Goal: Entertainment & Leisure: Browse casually

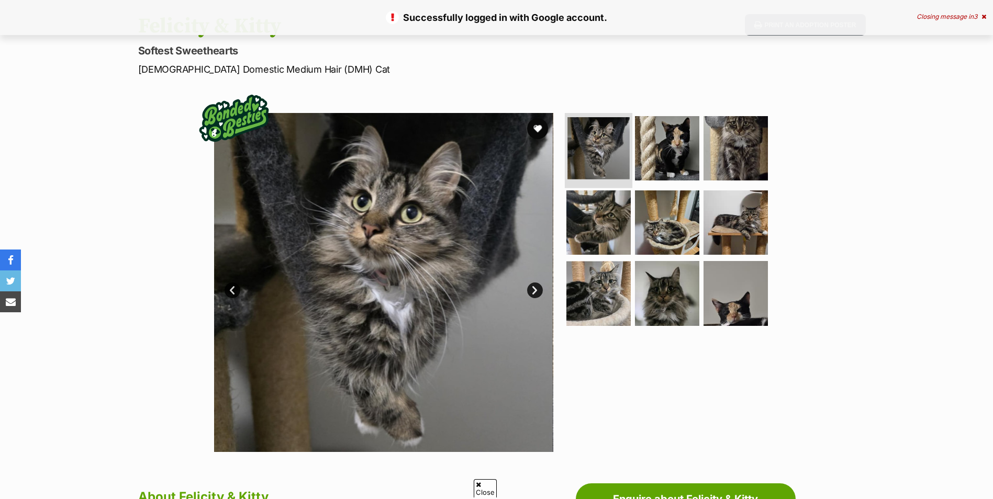
click at [626, 149] on img at bounding box center [598, 148] width 62 height 62
click at [675, 148] on img at bounding box center [666, 148] width 67 height 67
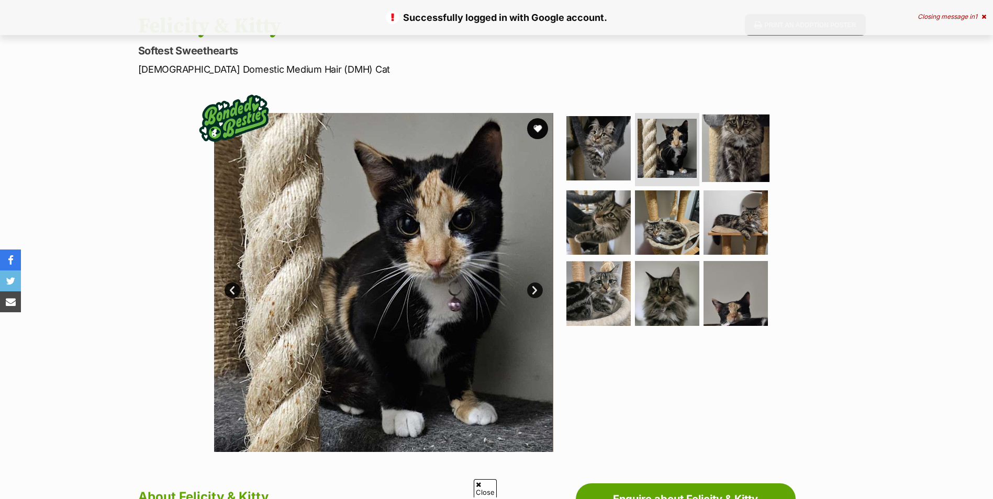
click at [730, 145] on img at bounding box center [735, 148] width 67 height 67
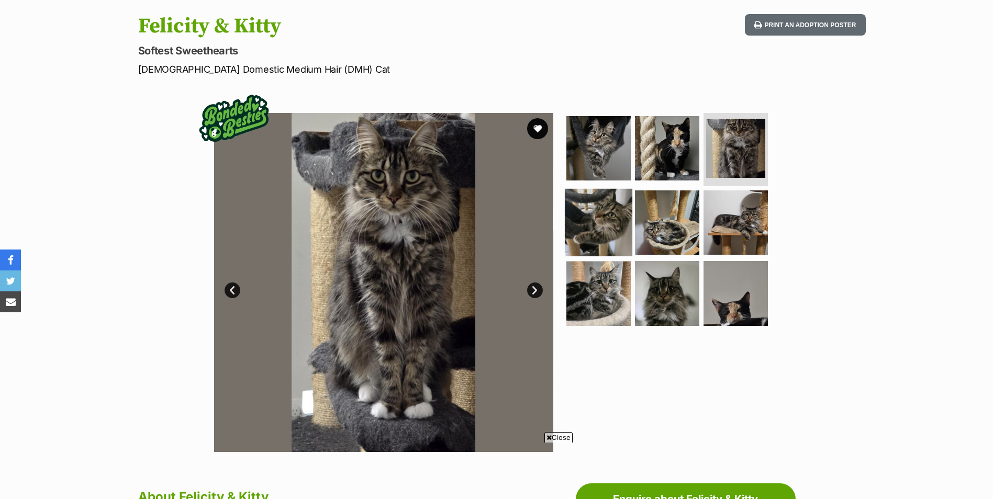
click at [616, 240] on img at bounding box center [598, 221] width 67 height 67
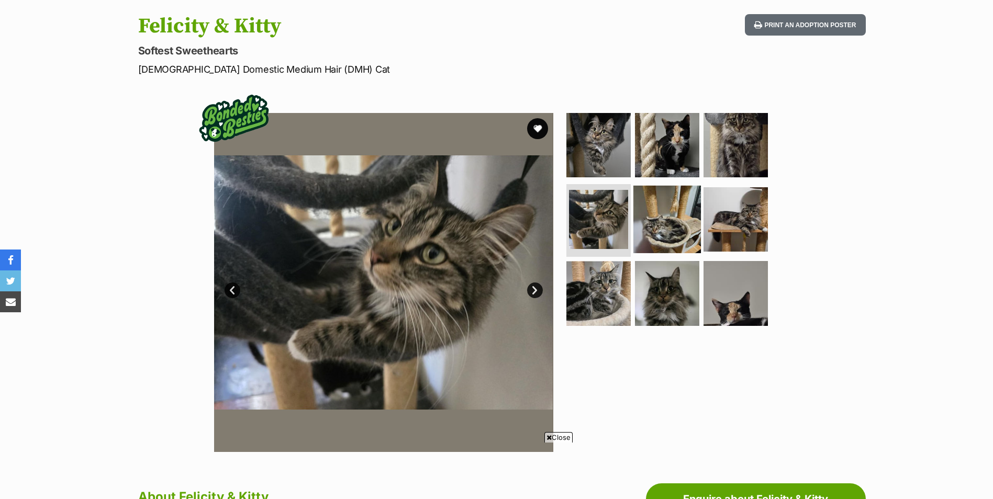
click at [679, 220] on img at bounding box center [666, 218] width 67 height 67
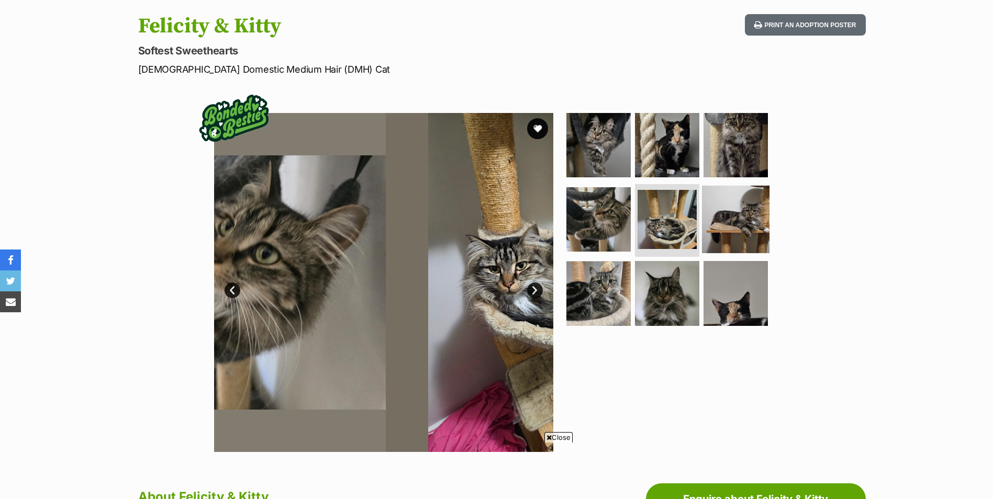
click at [737, 208] on img at bounding box center [735, 218] width 67 height 67
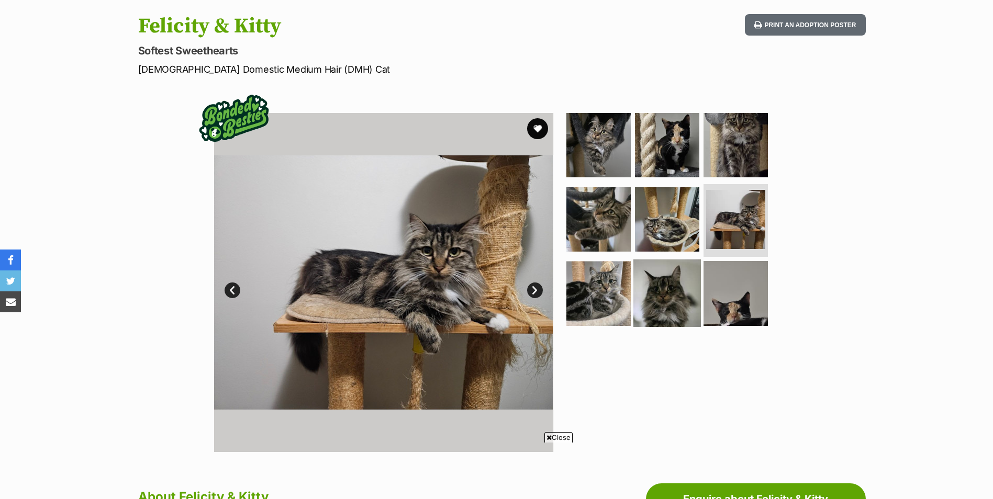
click at [624, 283] on img at bounding box center [598, 293] width 64 height 64
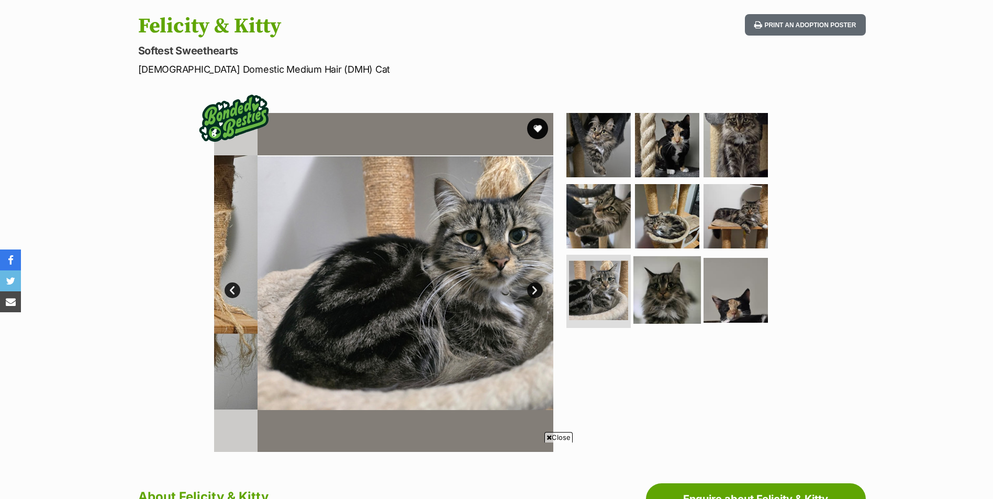
click at [687, 274] on img at bounding box center [666, 289] width 67 height 67
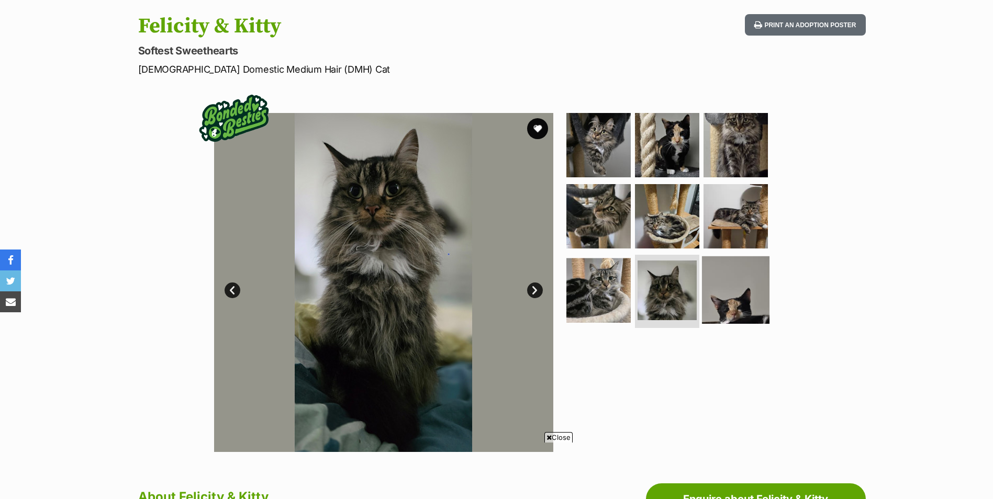
click at [751, 274] on img at bounding box center [735, 289] width 67 height 67
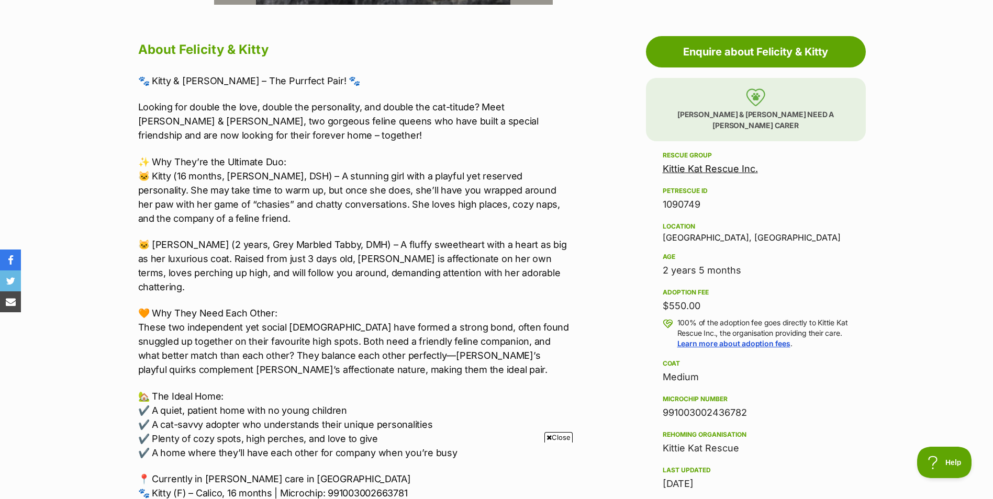
scroll to position [576, 0]
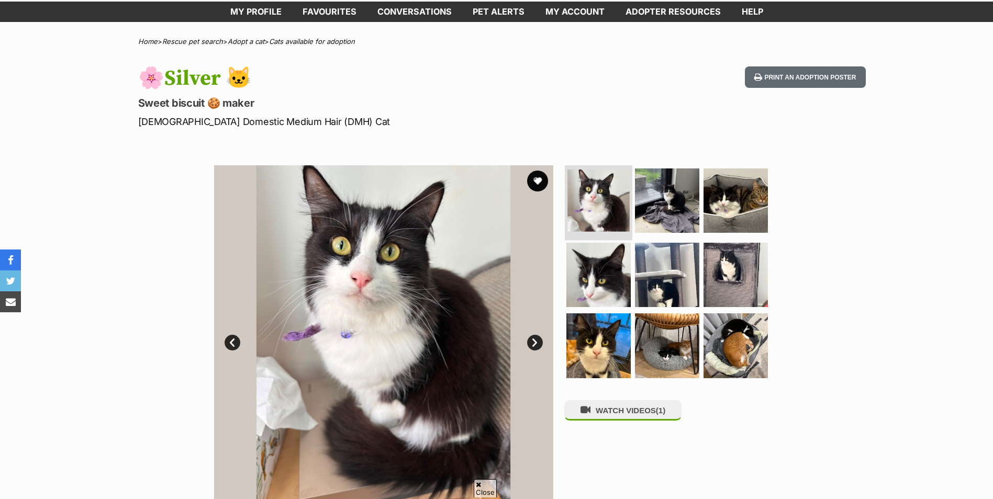
click at [616, 193] on img at bounding box center [598, 201] width 62 height 62
drag, startPoint x: 644, startPoint y: 188, endPoint x: 674, endPoint y: 190, distance: 29.9
click at [646, 188] on img at bounding box center [666, 200] width 67 height 67
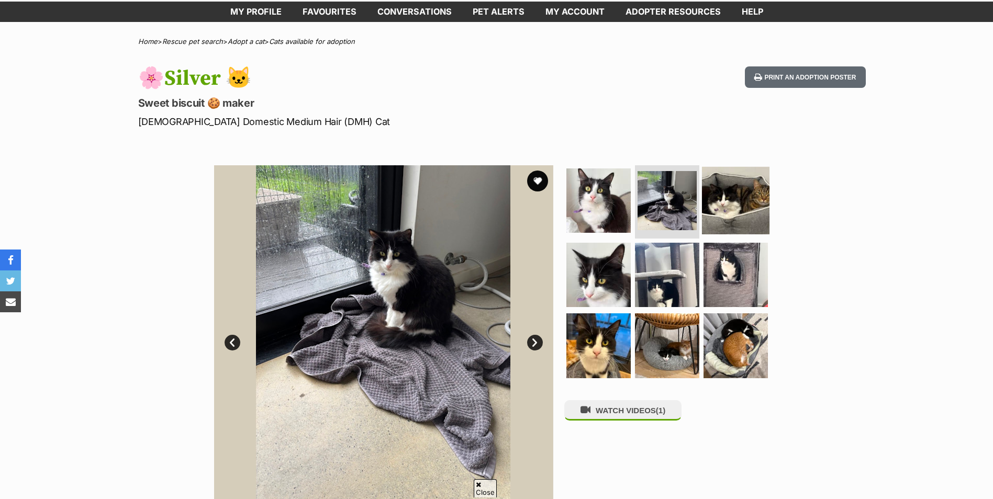
click at [739, 185] on img at bounding box center [735, 200] width 67 height 67
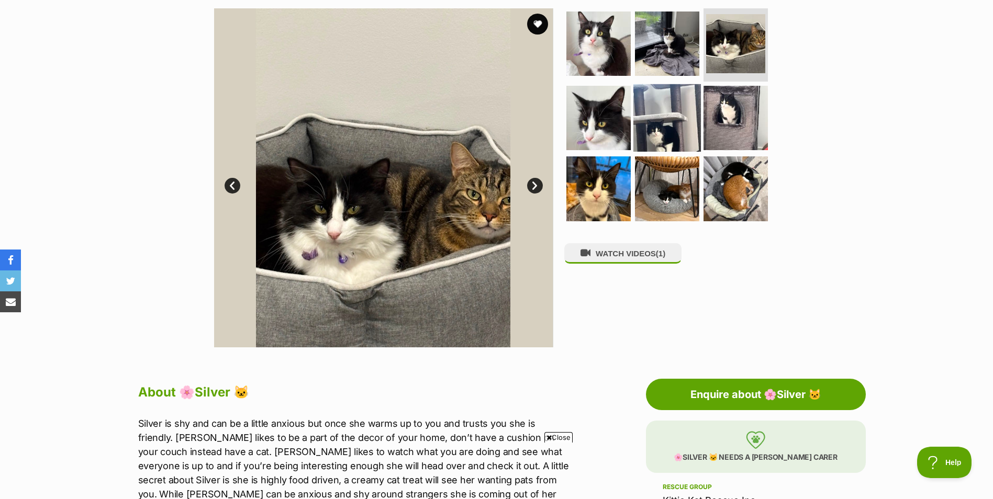
click at [650, 106] on img at bounding box center [666, 117] width 67 height 67
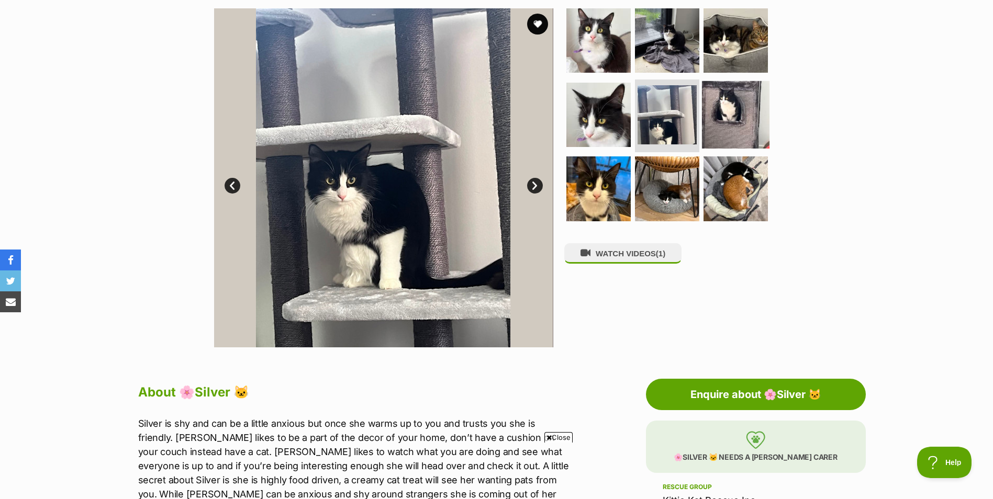
click at [716, 106] on img at bounding box center [735, 114] width 67 height 67
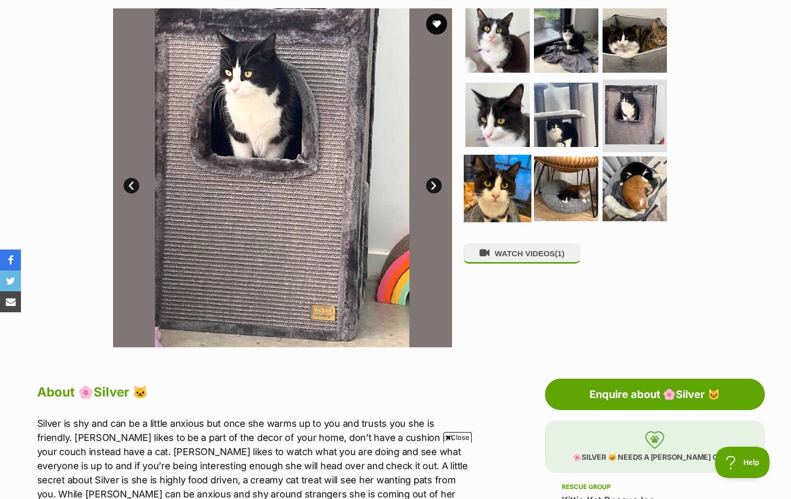
click at [504, 189] on img at bounding box center [497, 188] width 67 height 67
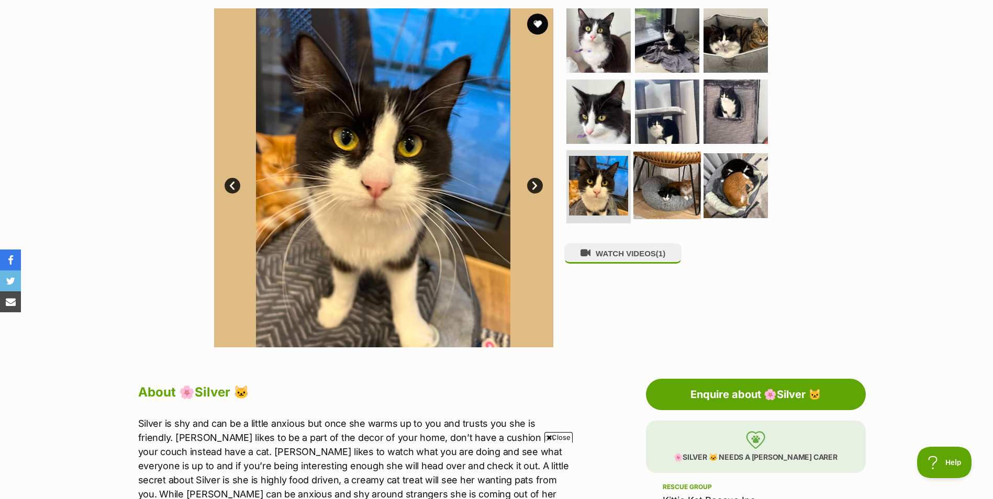
click at [675, 188] on img at bounding box center [666, 185] width 67 height 67
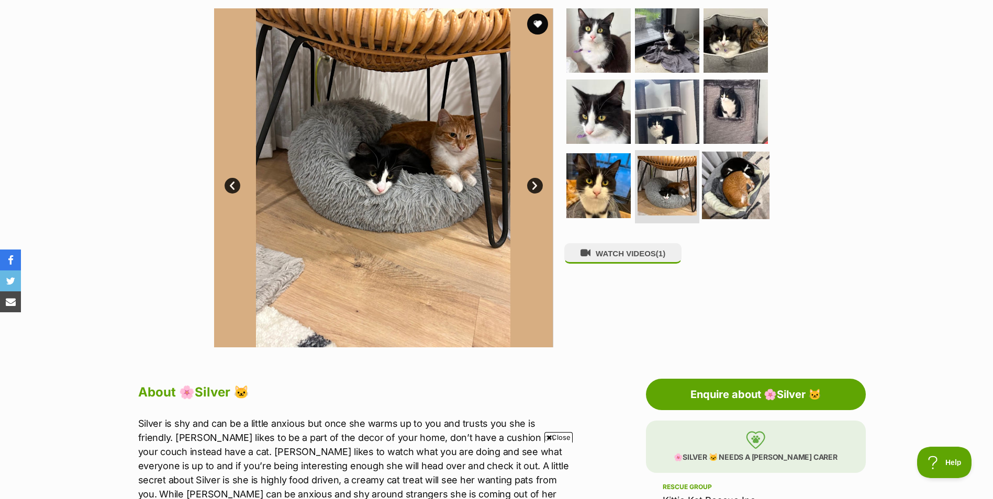
click at [757, 179] on img at bounding box center [735, 185] width 67 height 67
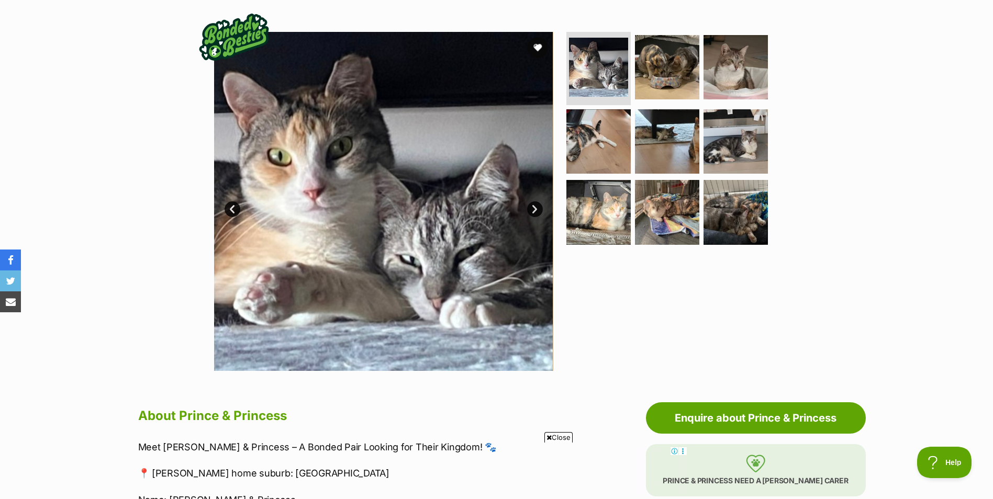
scroll to position [209, 0]
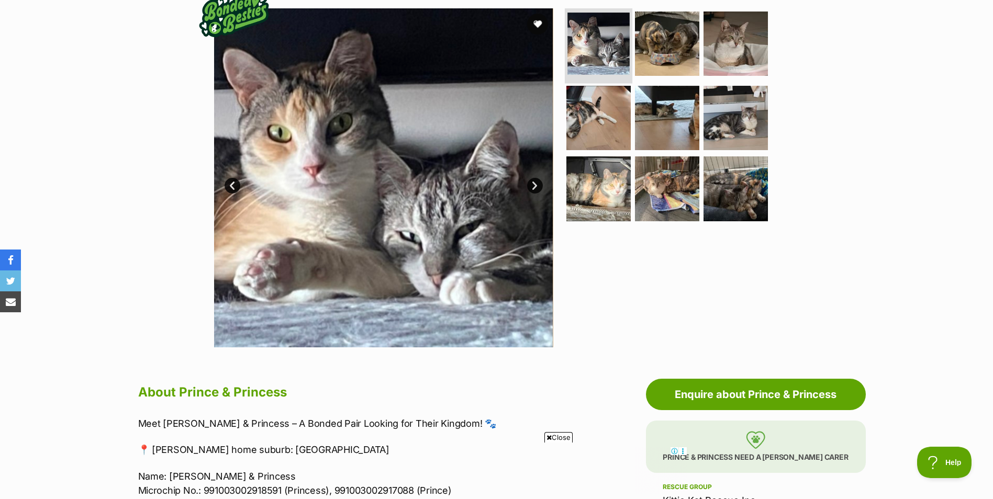
click at [603, 26] on img at bounding box center [598, 44] width 62 height 62
click at [637, 27] on img at bounding box center [666, 43] width 67 height 67
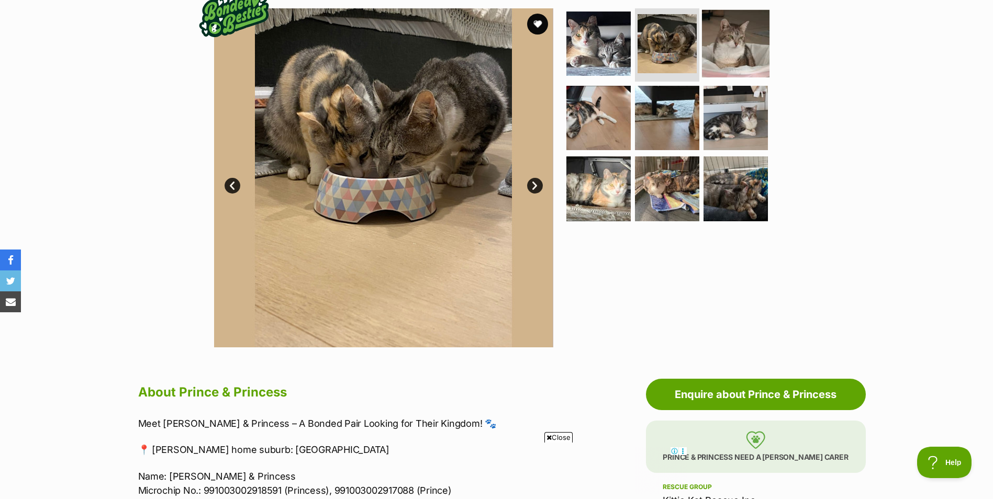
click at [714, 40] on img at bounding box center [735, 43] width 67 height 67
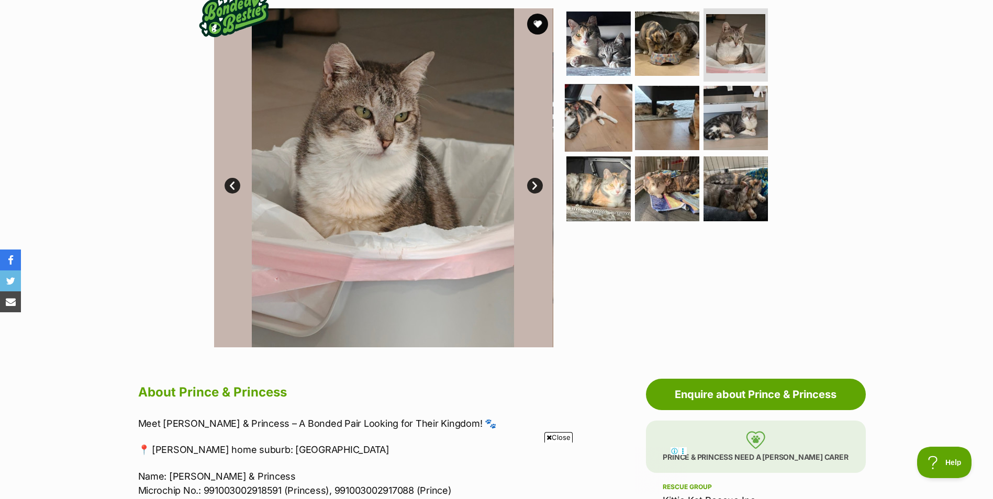
click at [613, 115] on img at bounding box center [598, 117] width 67 height 67
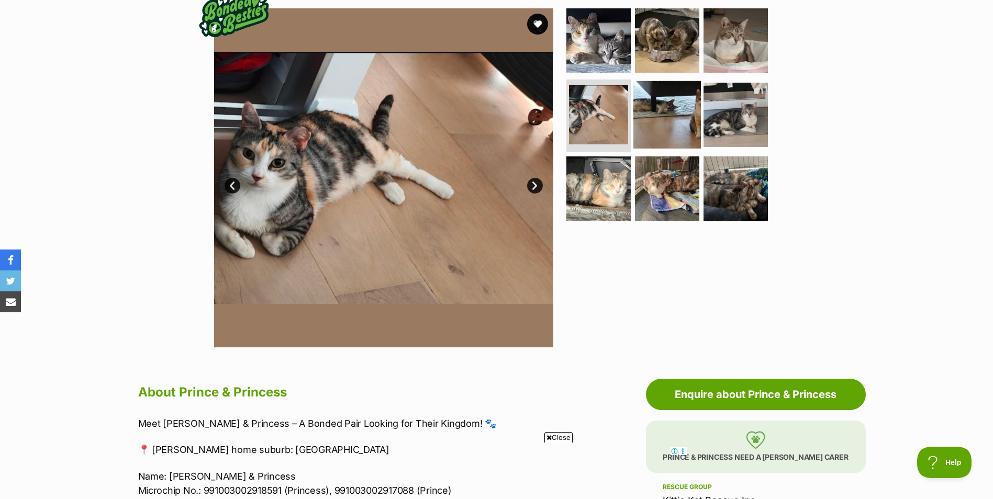
click at [665, 119] on img at bounding box center [666, 114] width 67 height 67
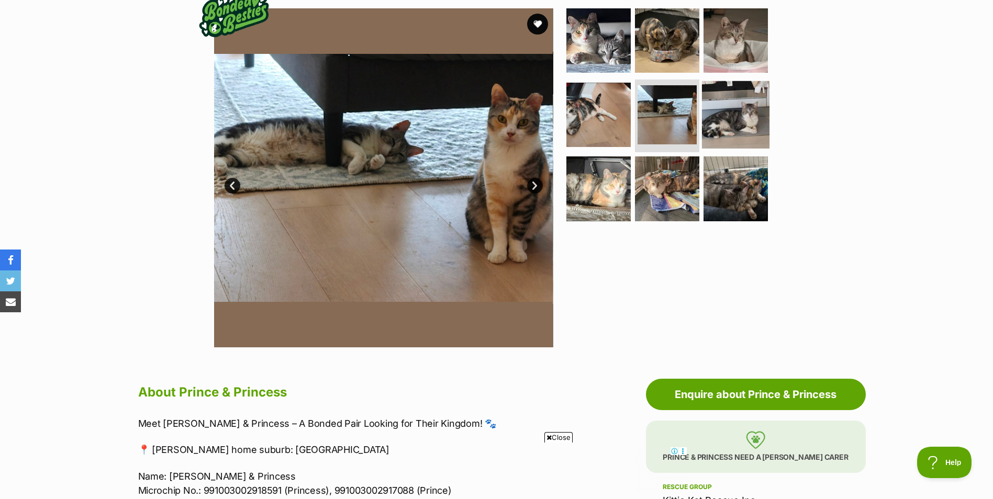
click at [728, 118] on img at bounding box center [735, 114] width 67 height 67
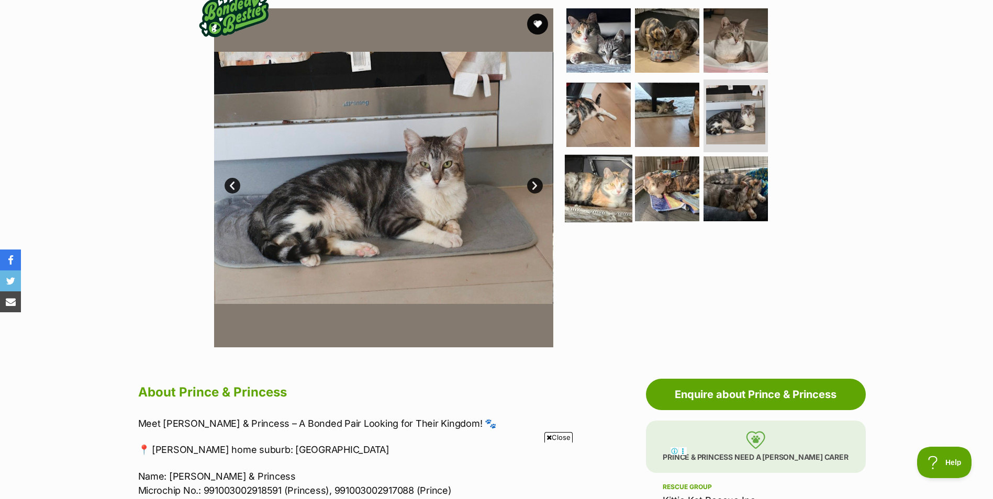
click at [614, 193] on img at bounding box center [598, 188] width 67 height 67
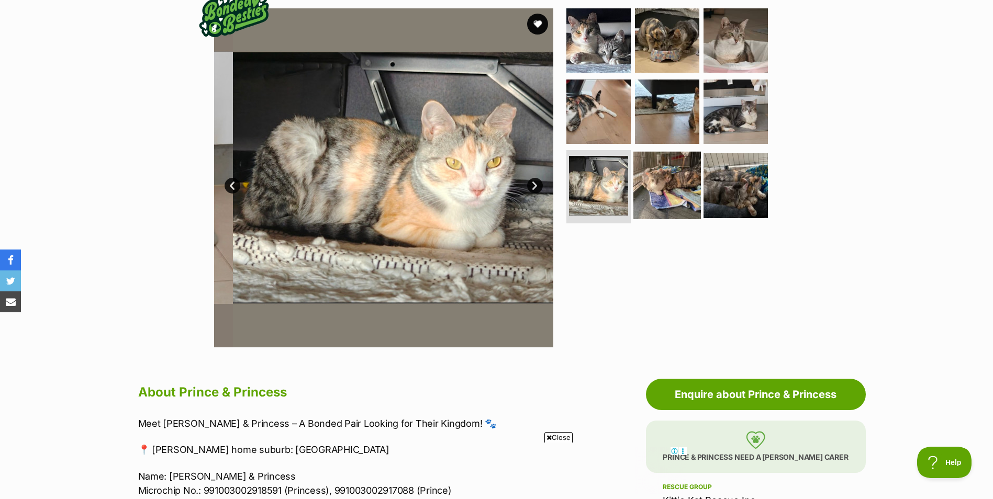
click at [670, 194] on img at bounding box center [666, 185] width 67 height 67
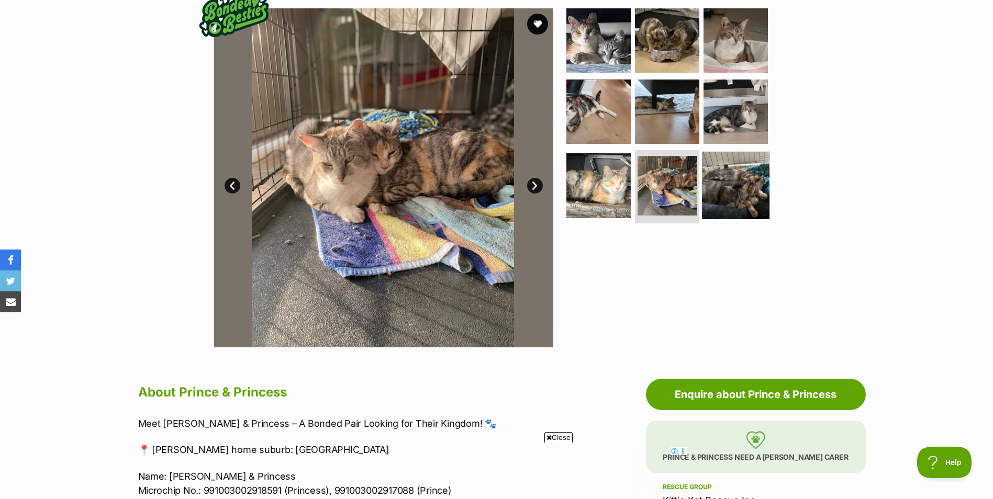
click at [725, 181] on img at bounding box center [735, 185] width 67 height 67
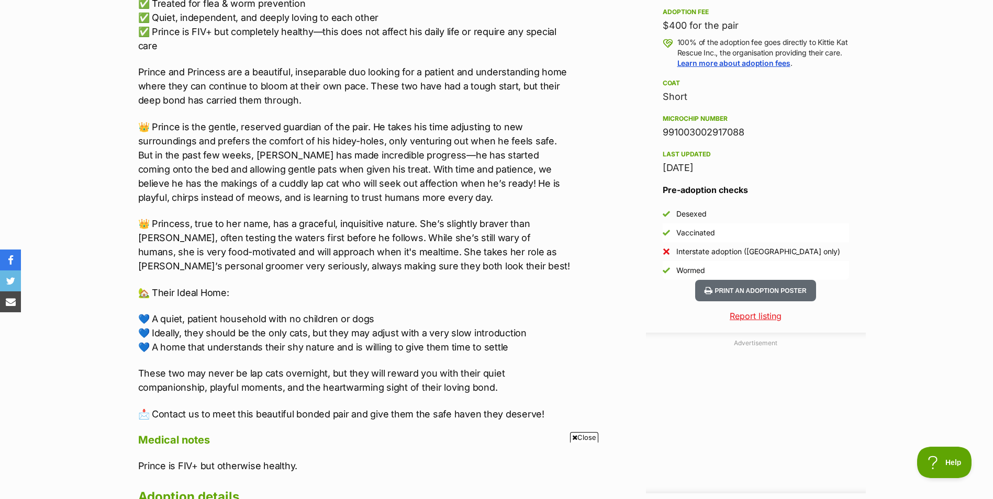
scroll to position [837, 0]
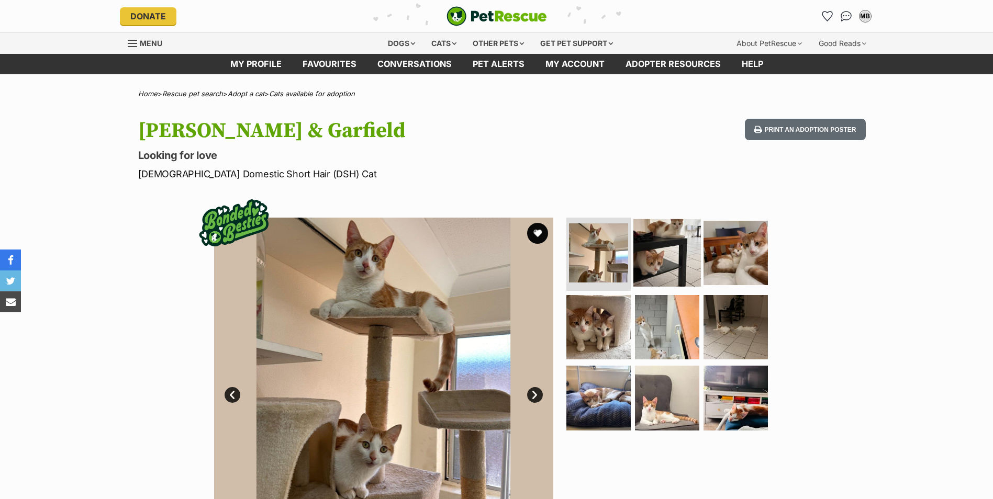
click at [656, 255] on img at bounding box center [666, 252] width 67 height 67
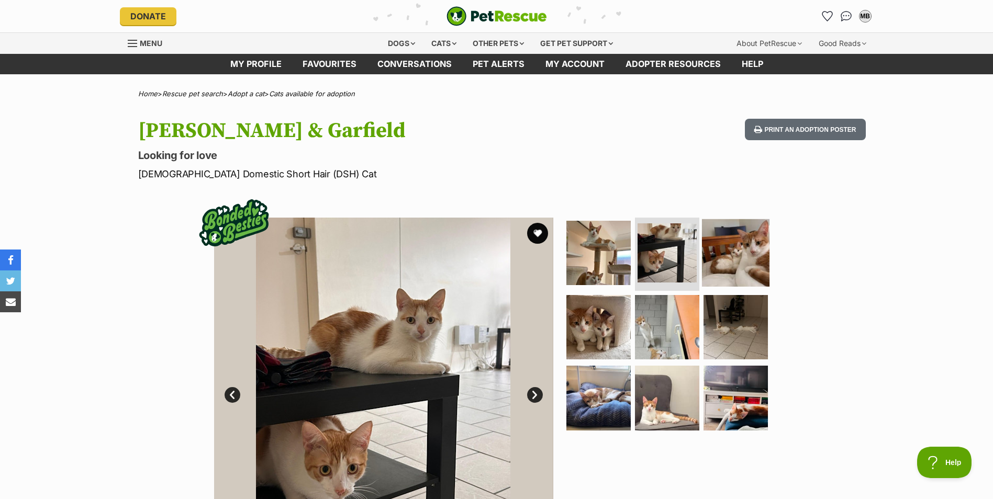
click at [740, 241] on img at bounding box center [735, 252] width 67 height 67
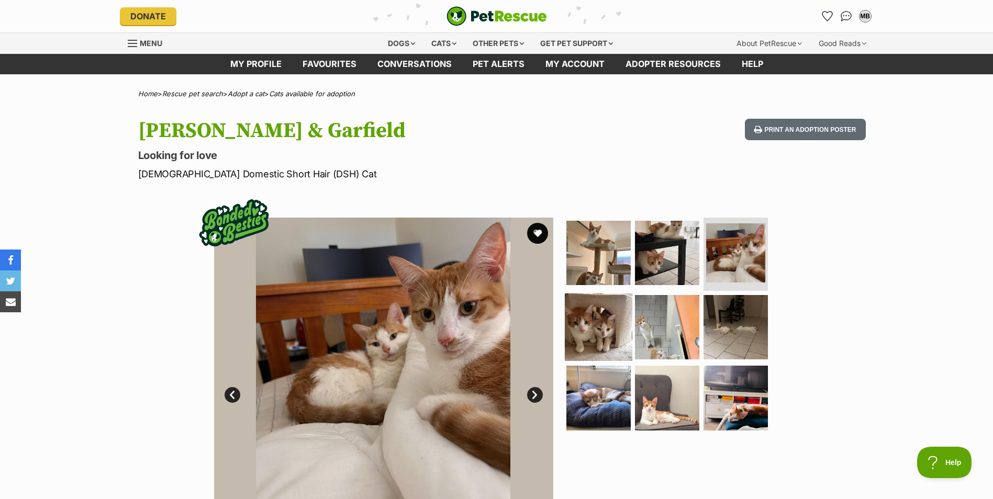
click at [600, 326] on img at bounding box center [598, 326] width 67 height 67
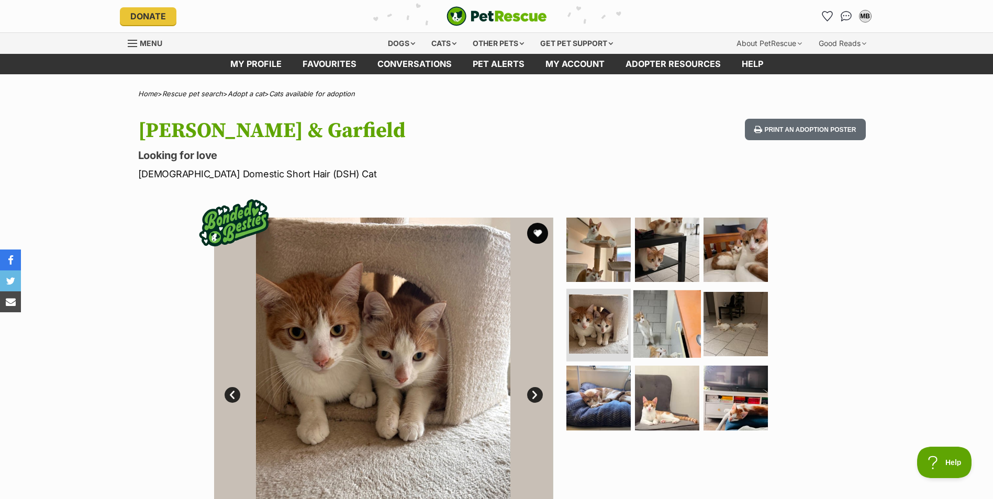
click at [669, 325] on img at bounding box center [666, 323] width 67 height 67
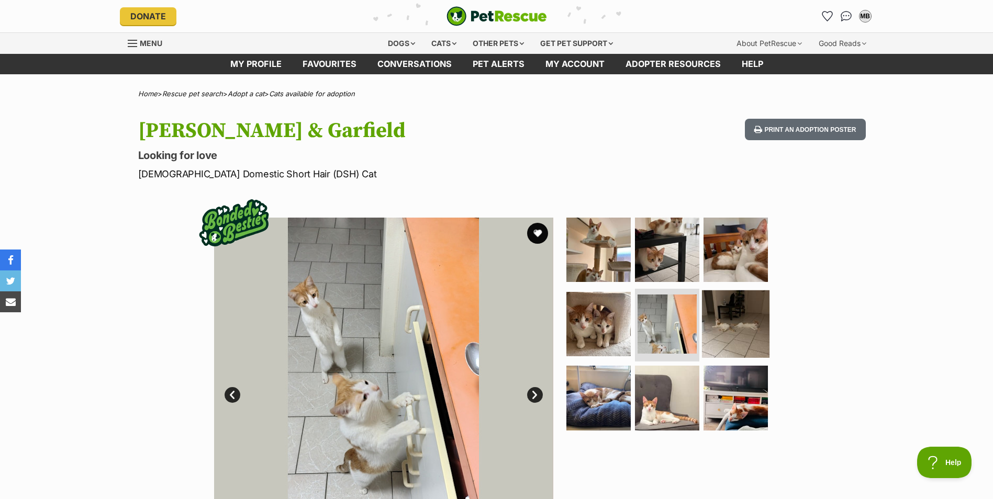
click at [735, 320] on img at bounding box center [735, 323] width 67 height 67
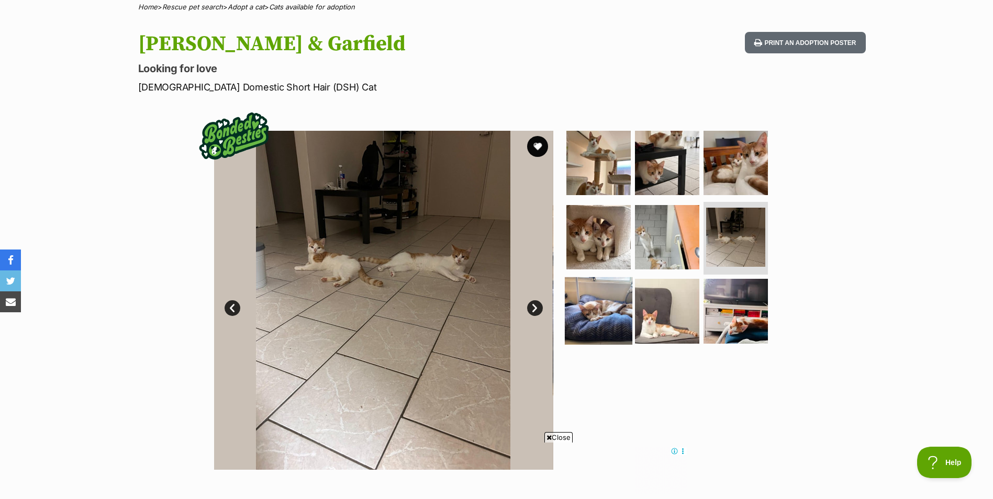
scroll to position [157, 0]
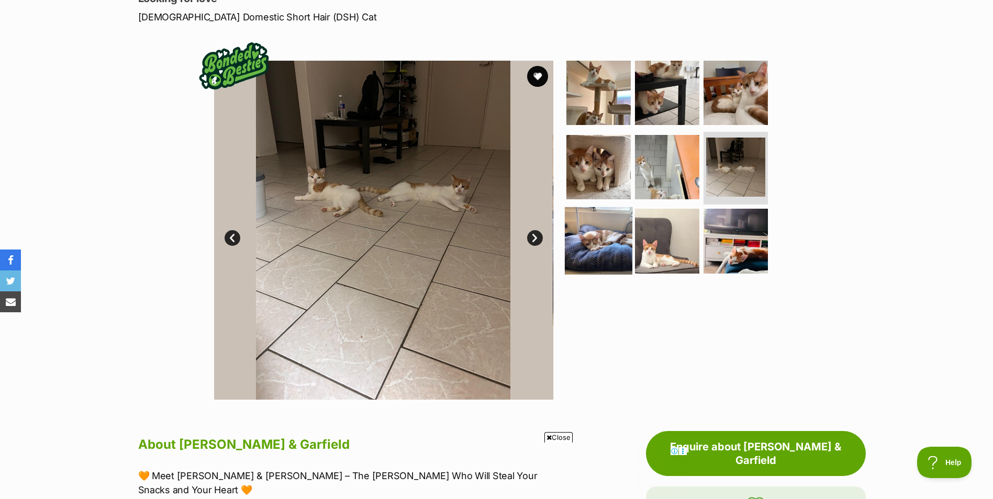
click at [611, 224] on img at bounding box center [598, 240] width 67 height 67
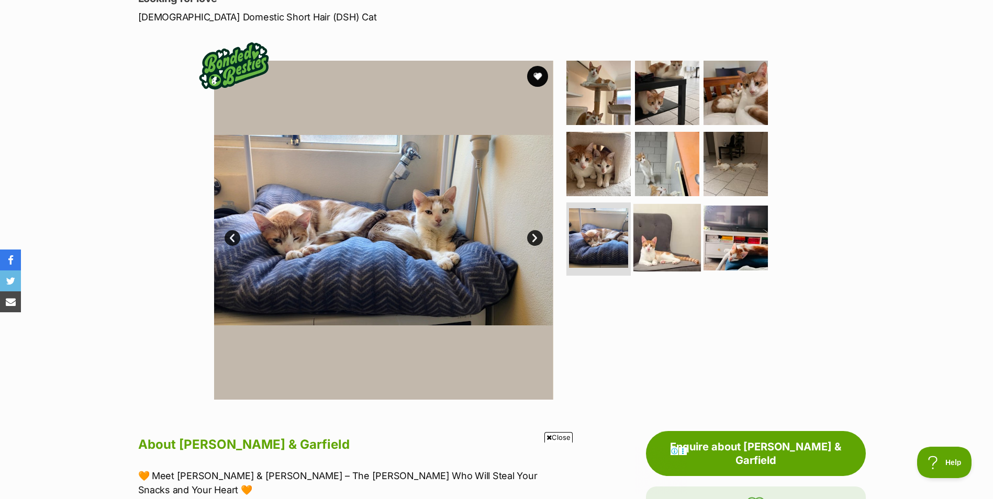
click at [660, 227] on img at bounding box center [666, 237] width 67 height 67
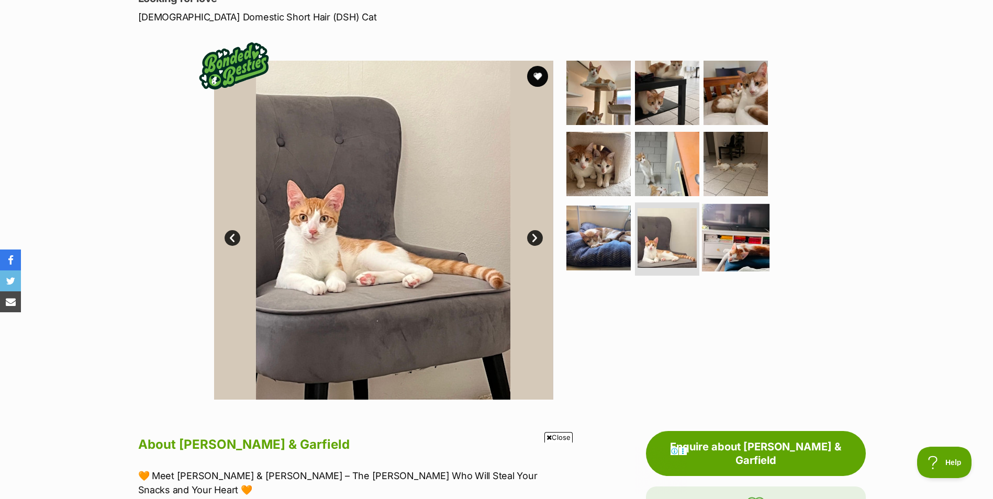
click at [740, 225] on img at bounding box center [735, 237] width 67 height 67
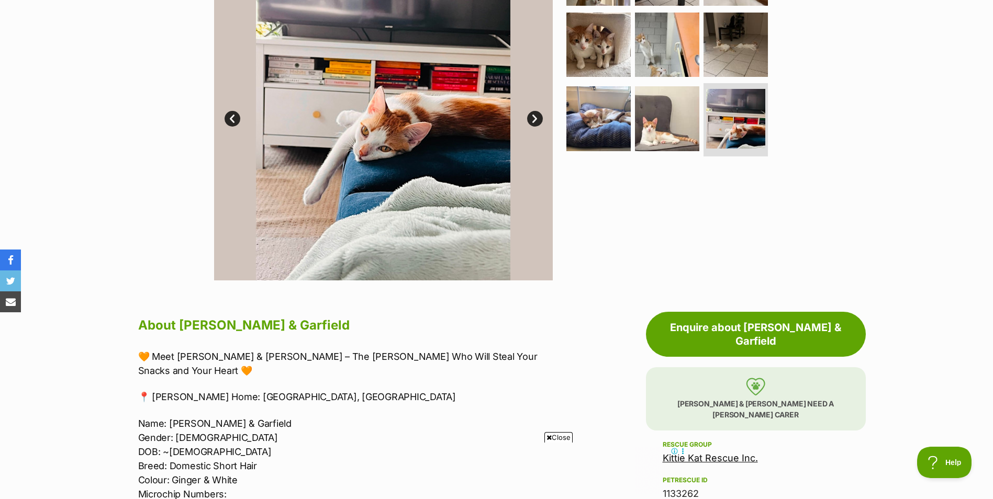
scroll to position [262, 0]
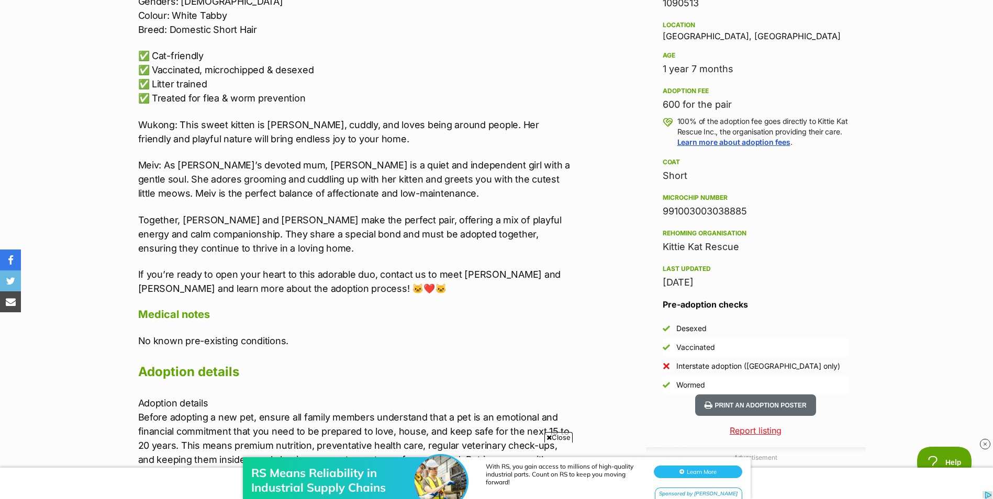
scroll to position [837, 0]
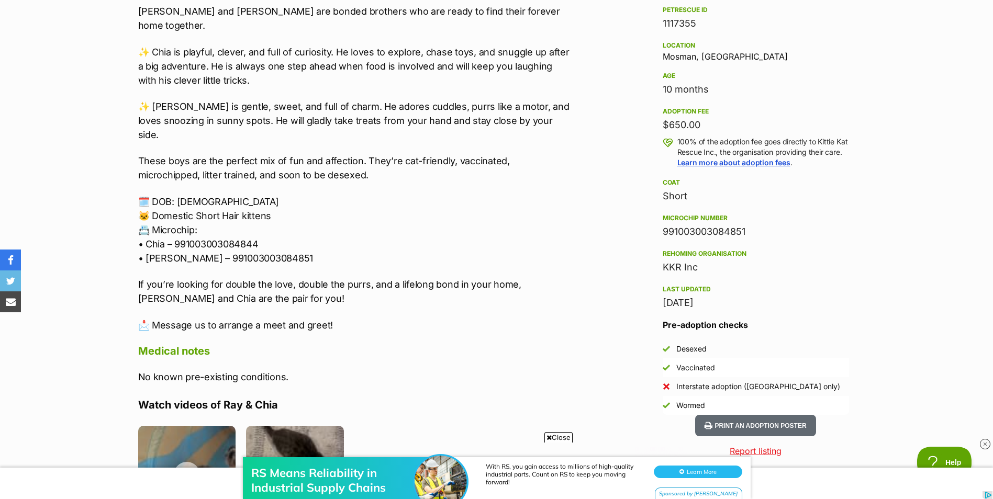
scroll to position [680, 0]
